Goal: Navigation & Orientation: Find specific page/section

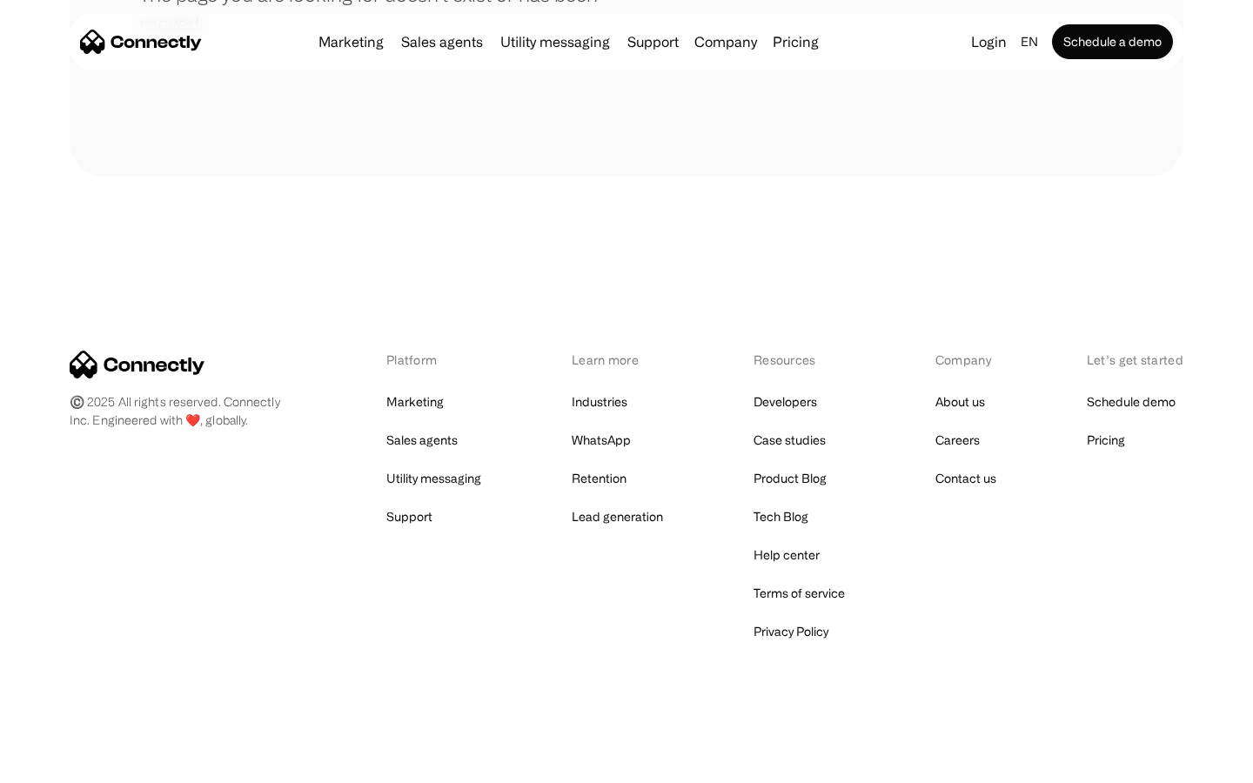
scroll to position [317, 0]
